Goal: Information Seeking & Learning: Learn about a topic

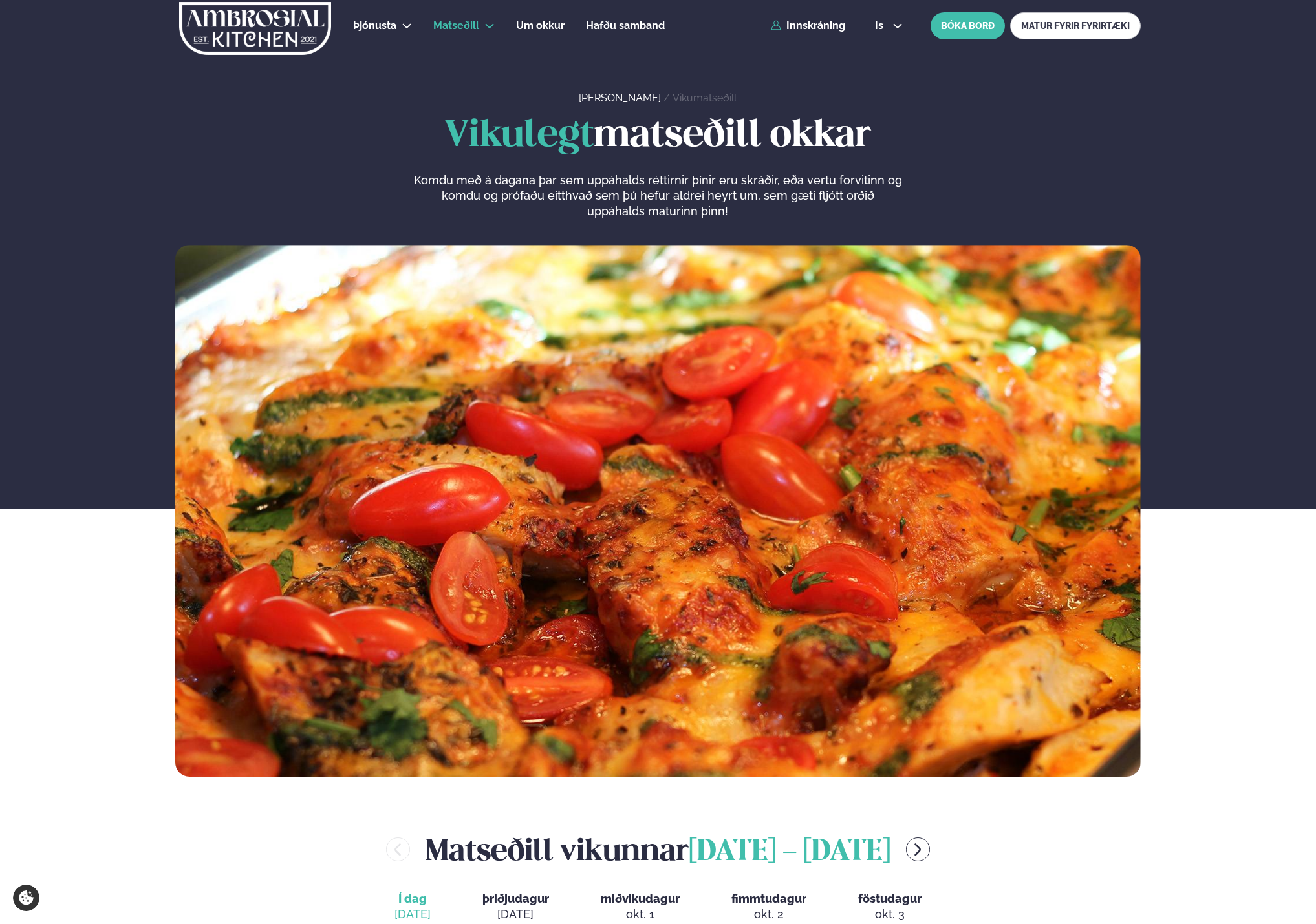
drag, startPoint x: 469, startPoint y: 441, endPoint x: 447, endPoint y: 459, distance: 28.4
drag, startPoint x: 447, startPoint y: 459, endPoint x: 72, endPoint y: 560, distance: 388.4
click at [72, 560] on div "Vikulegt matseðill okkar Komdu með á dagana þar sem uppáhalds réttirnir þínir e…" at bounding box center [658, 446] width 1316 height 661
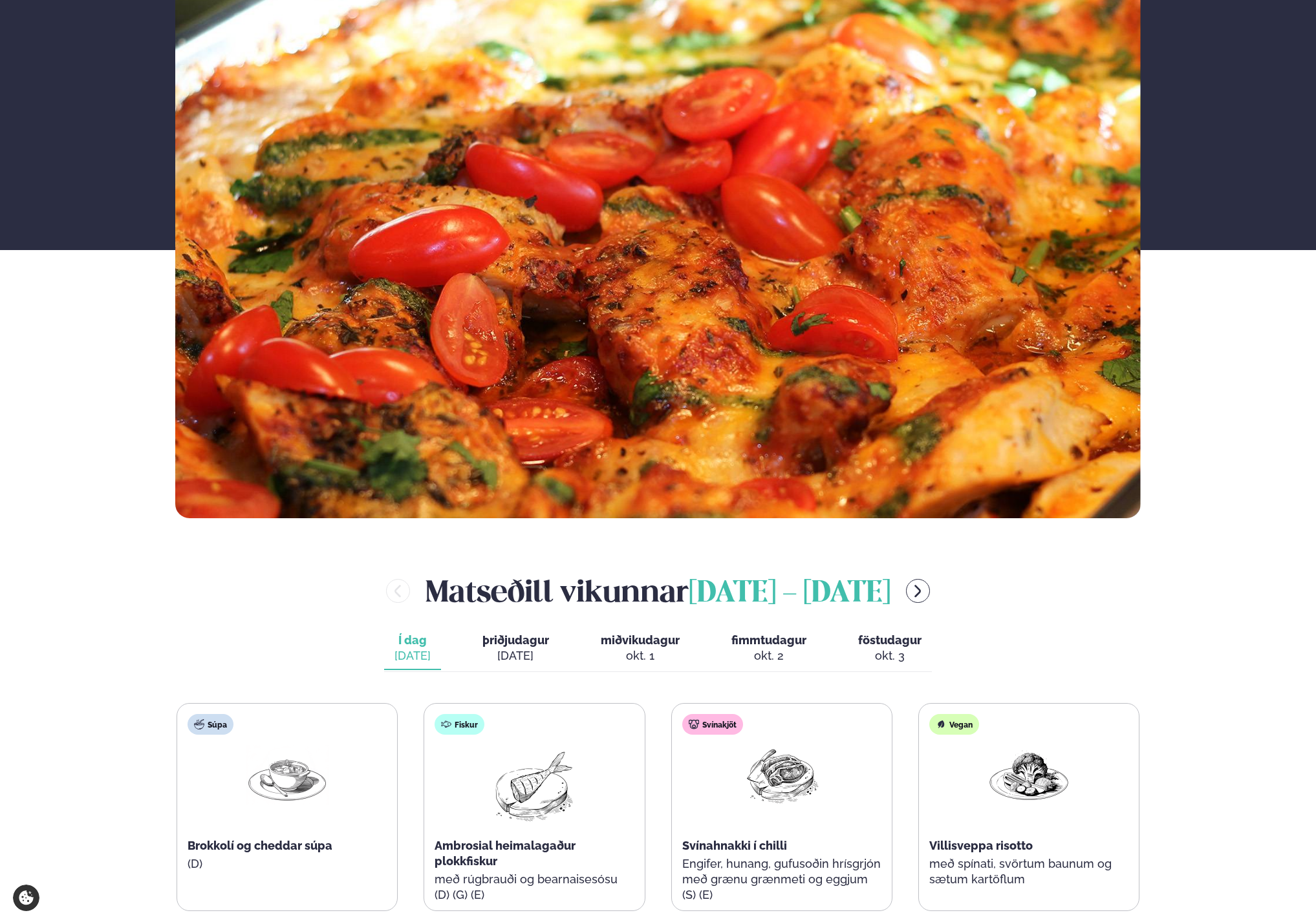
scroll to position [453, 0]
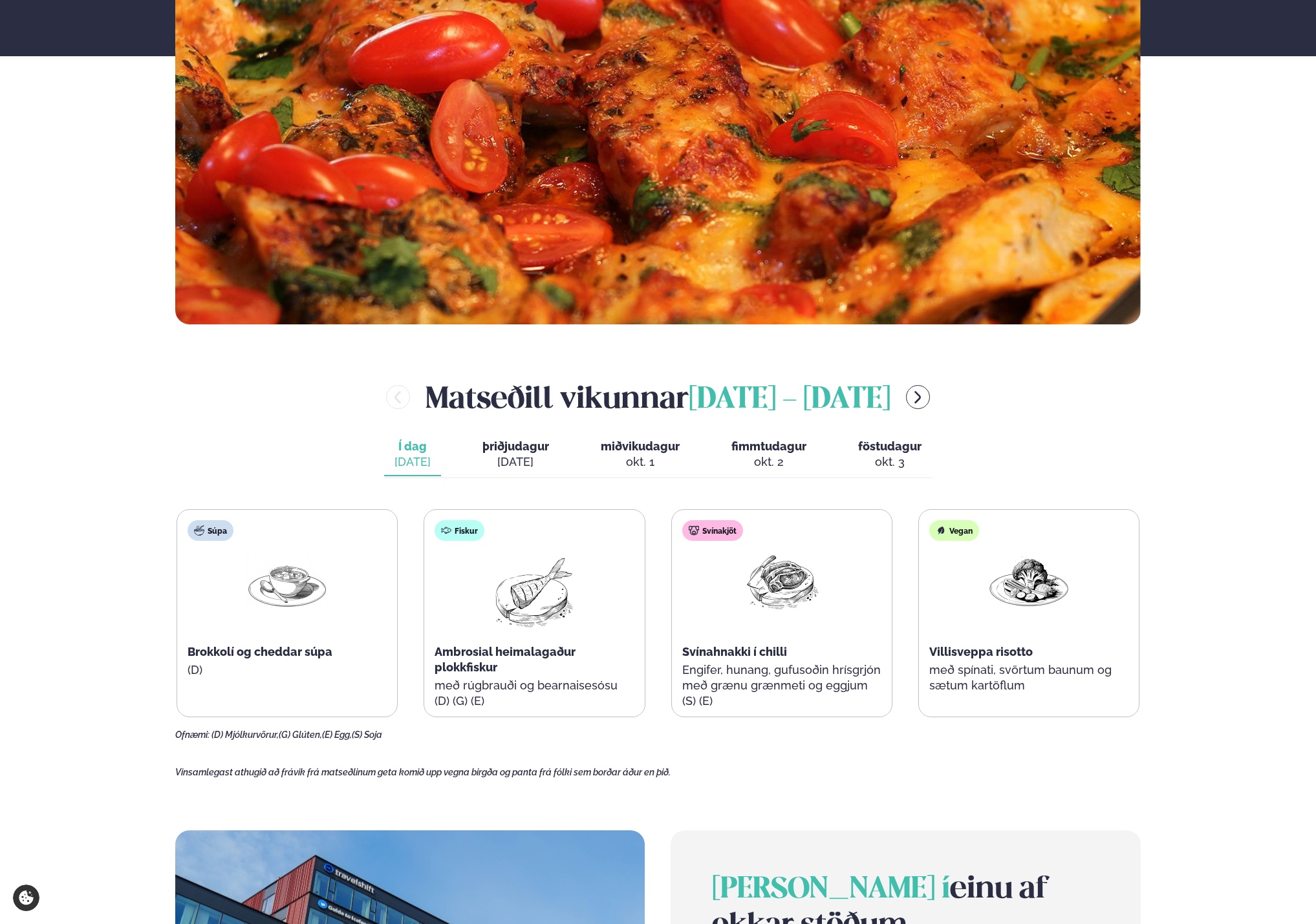
click at [500, 453] on span "þriðjudagur" at bounding box center [515, 446] width 66 height 14
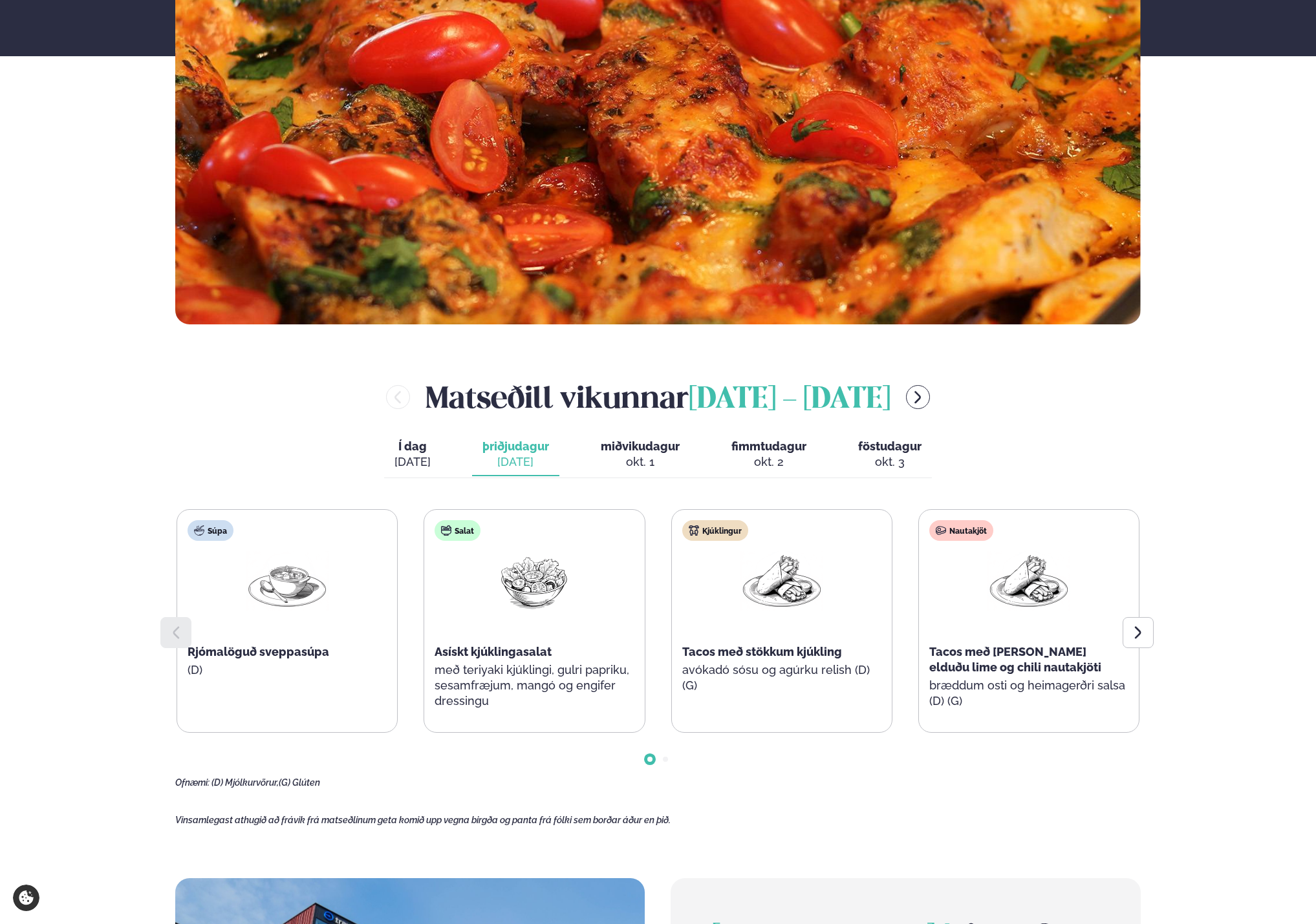
click at [662, 423] on div "[PERSON_NAME] [DATE] - [DATE] Í dag Í d. [DATE] þriðjudagur þri. [DATE] miðviku…" at bounding box center [658, 582] width 965 height 413
click at [646, 453] on span "miðvikudagur" at bounding box center [640, 446] width 79 height 14
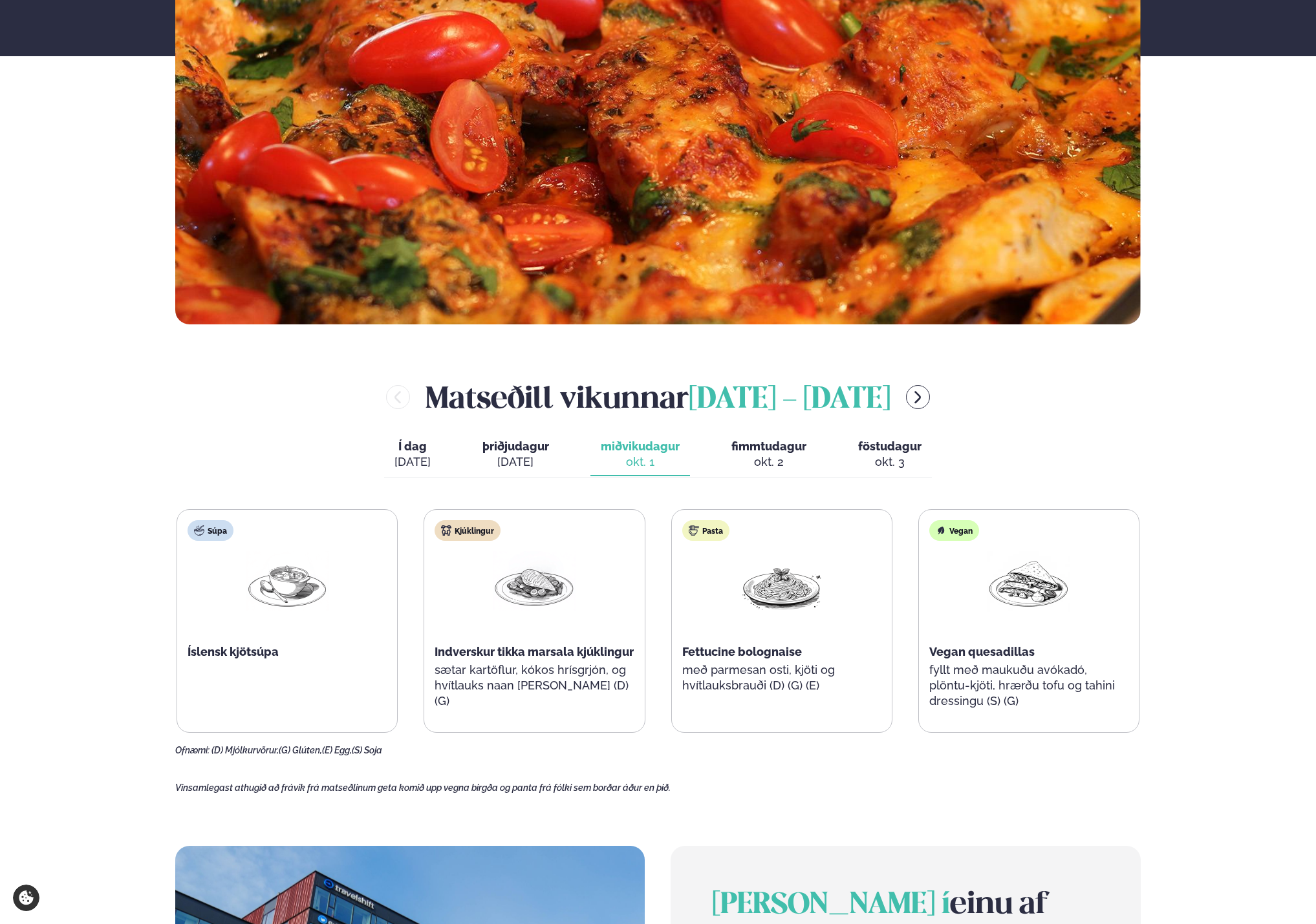
click at [782, 453] on span "fimmtudagur" at bounding box center [769, 446] width 75 height 14
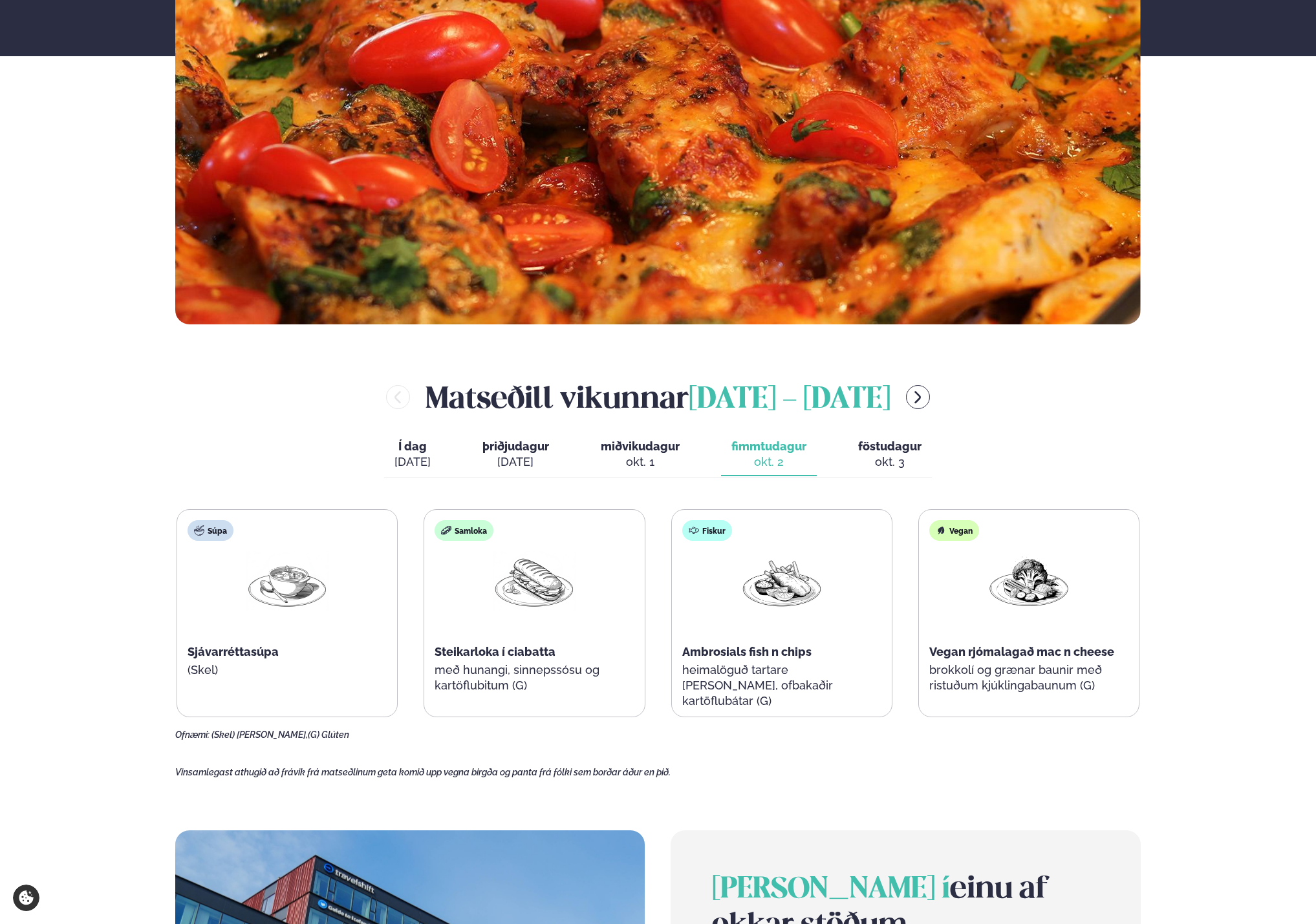
click at [907, 461] on div "okt. 3" at bounding box center [889, 462] width 63 height 16
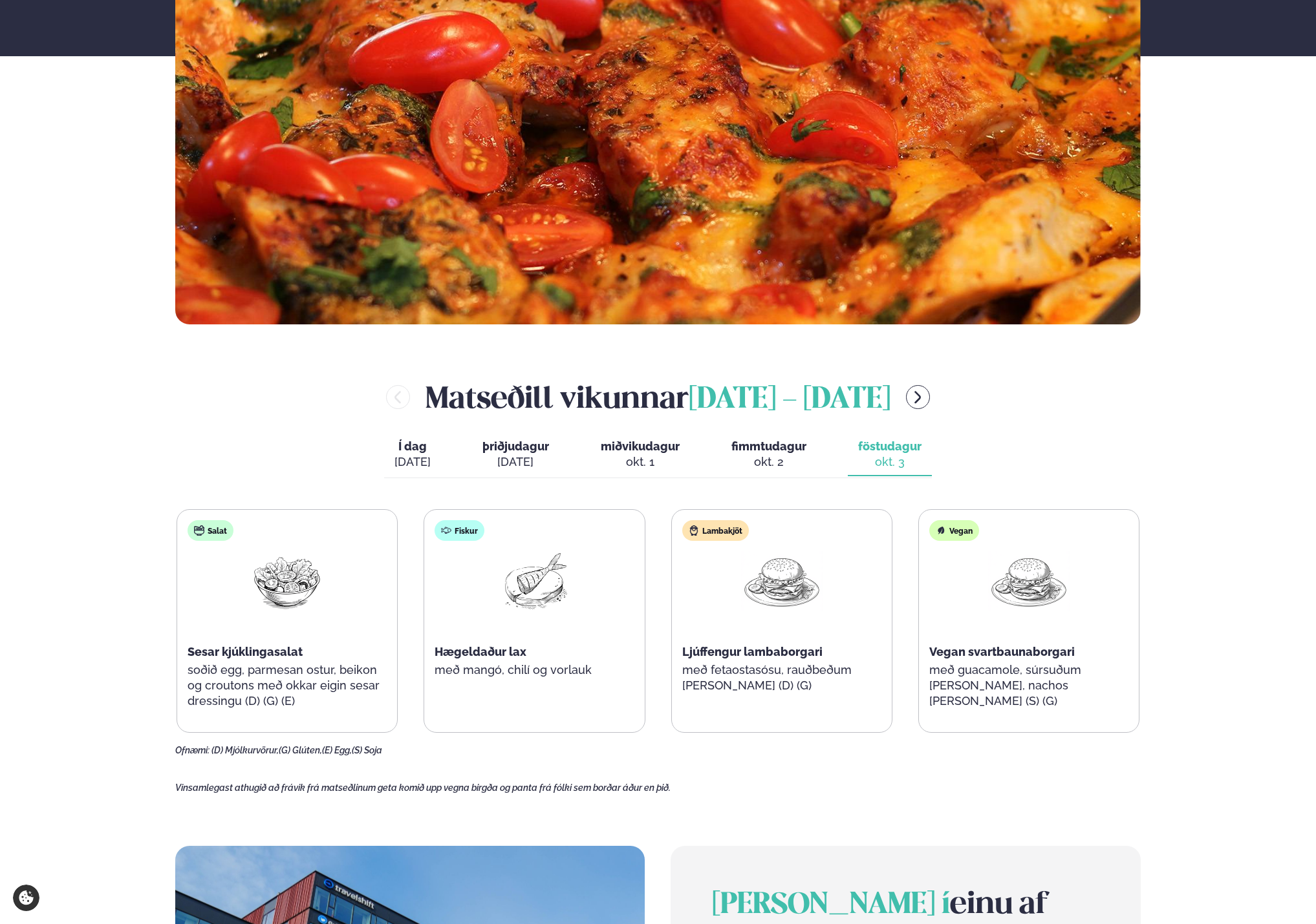
click at [428, 462] on div "[DATE]" at bounding box center [412, 462] width 36 height 16
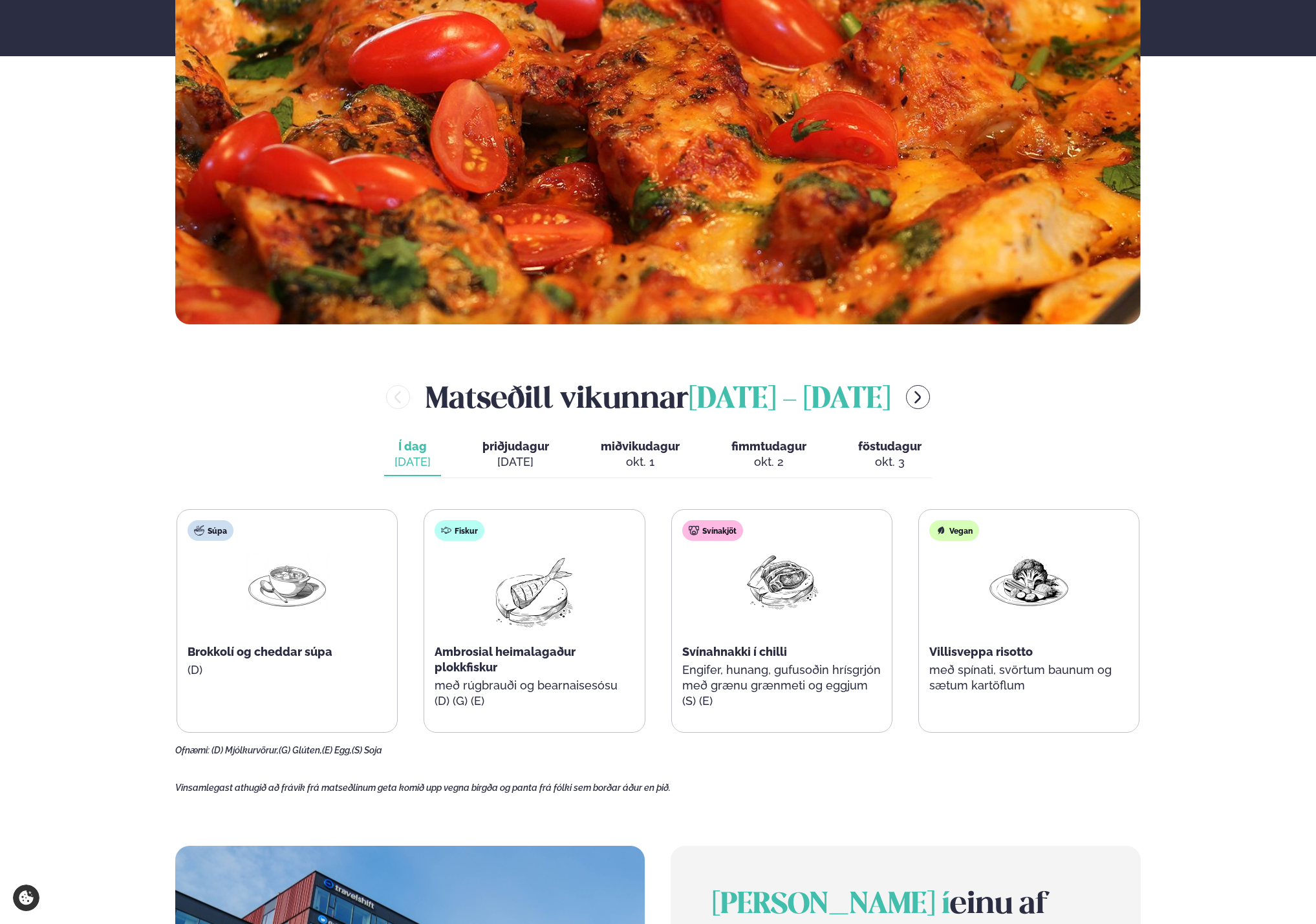
click at [859, 430] on div "[PERSON_NAME] [DATE] - [DATE] Í dag Í d. [DATE] þriðjudagur þri. [DATE] miðviku…" at bounding box center [658, 566] width 965 height 380
click at [866, 444] on span "föstudagur" at bounding box center [889, 446] width 63 height 14
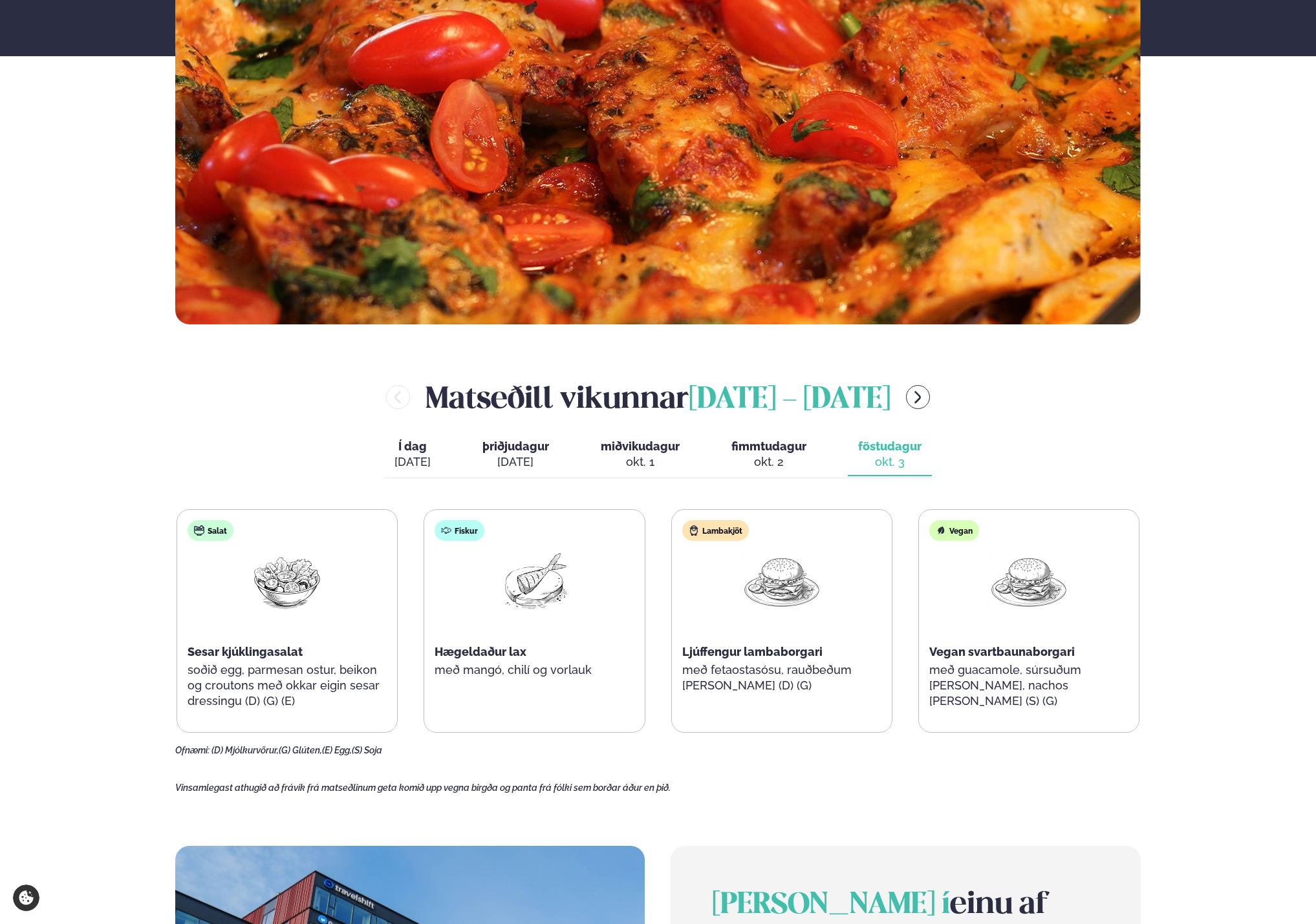
click at [787, 457] on div "okt. 2" at bounding box center [769, 462] width 75 height 16
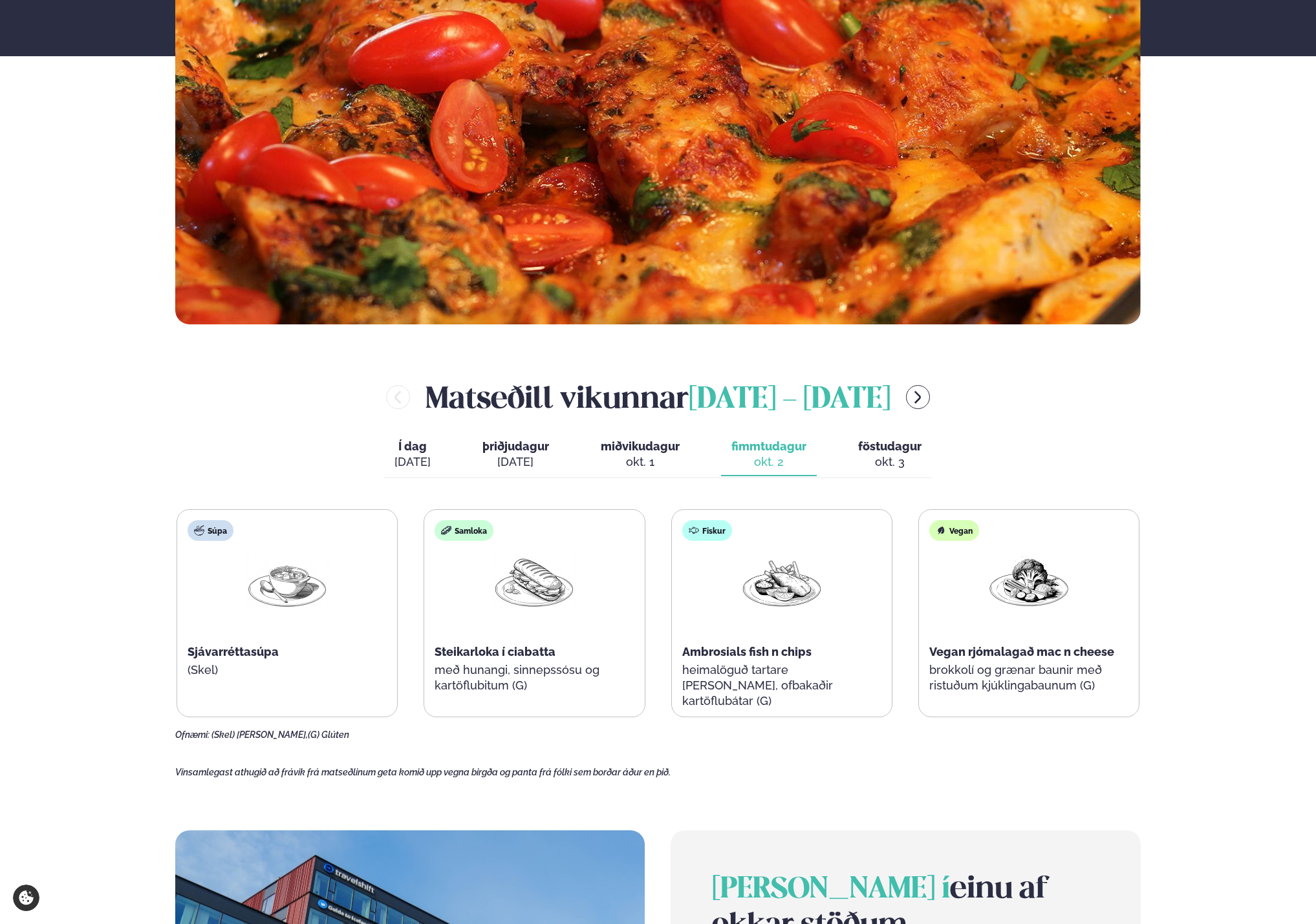
click at [650, 450] on span "miðvikudagur" at bounding box center [640, 446] width 79 height 14
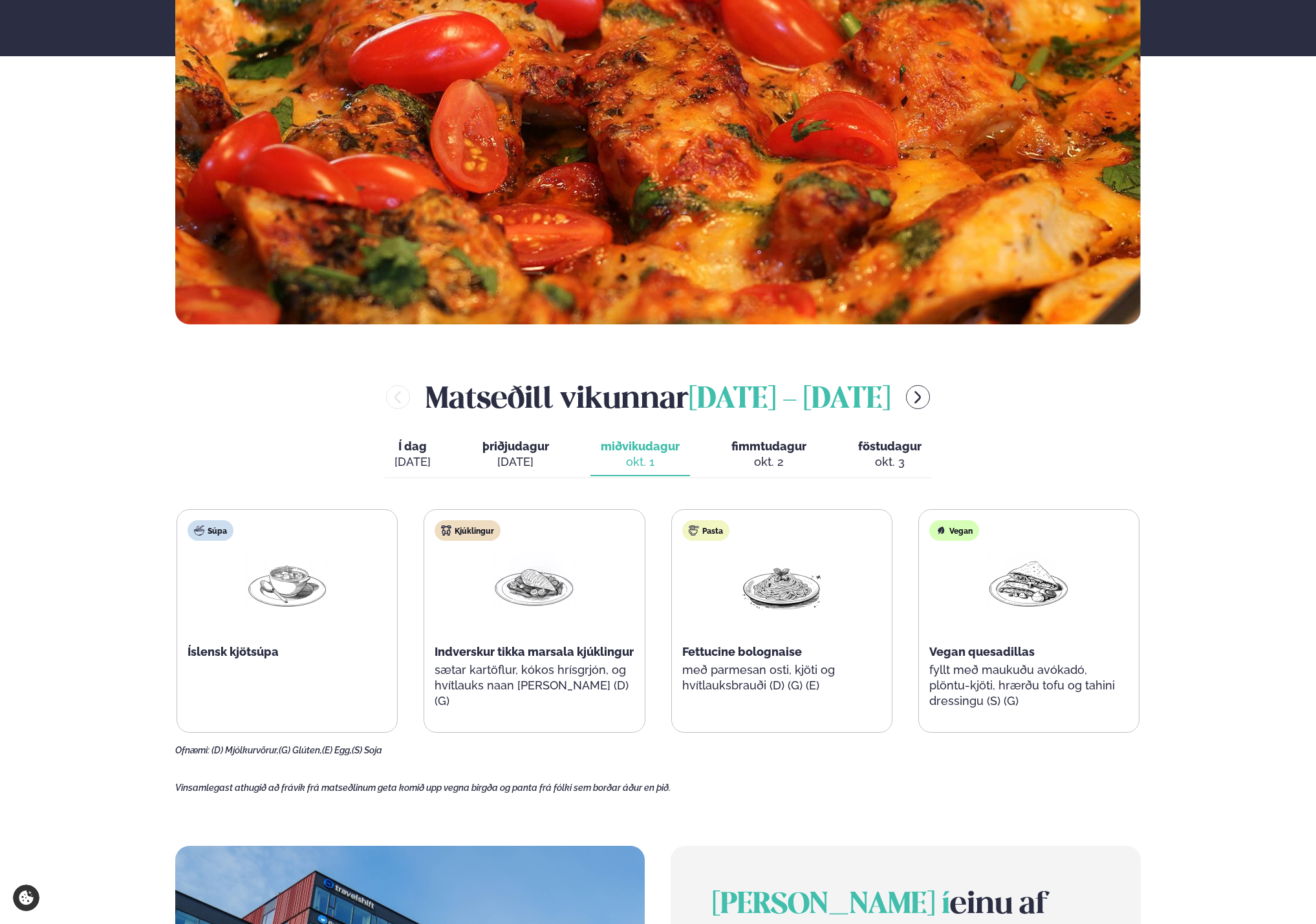
click at [512, 461] on div "[DATE]" at bounding box center [515, 462] width 66 height 16
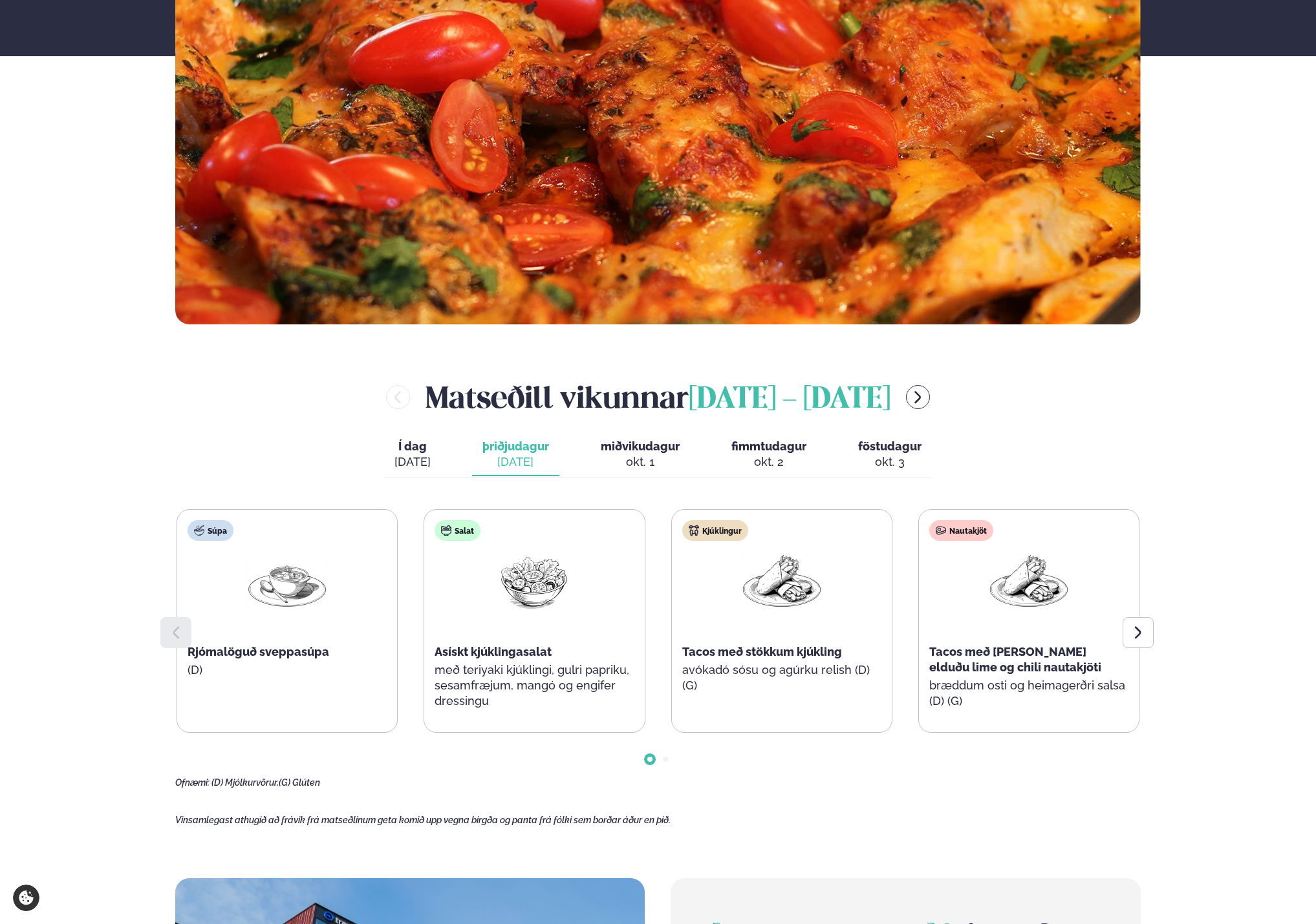
click at [437, 461] on button "Í dag Í d. [DATE]" at bounding box center [412, 455] width 56 height 43
